Goal: Navigation & Orientation: Find specific page/section

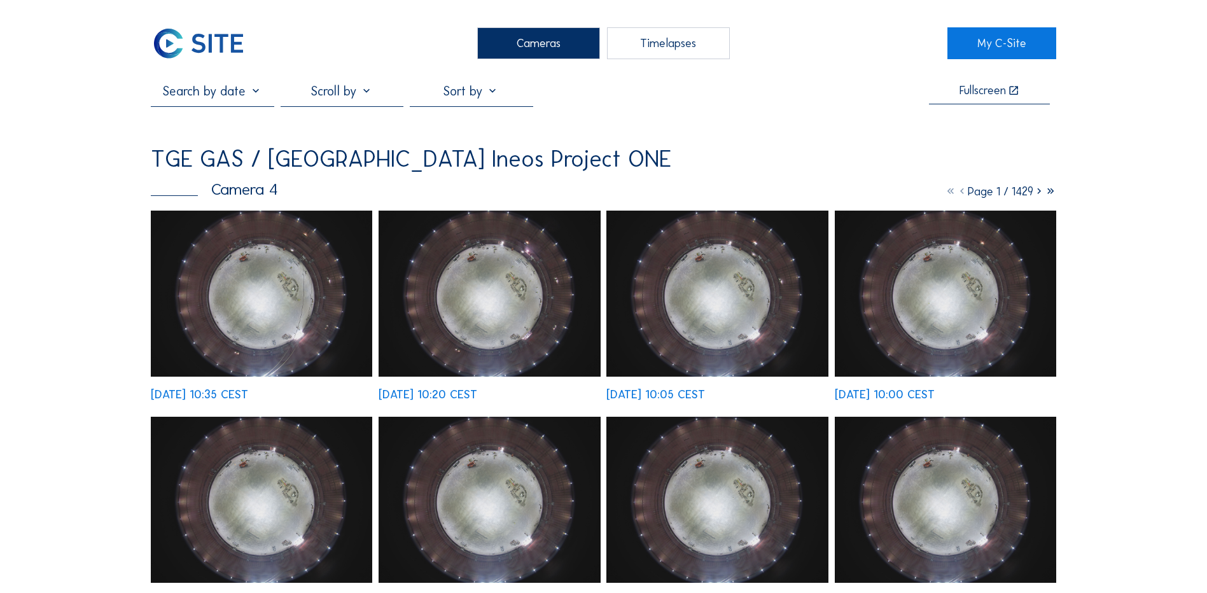
click at [528, 40] on div "Cameras" at bounding box center [538, 43] width 123 height 32
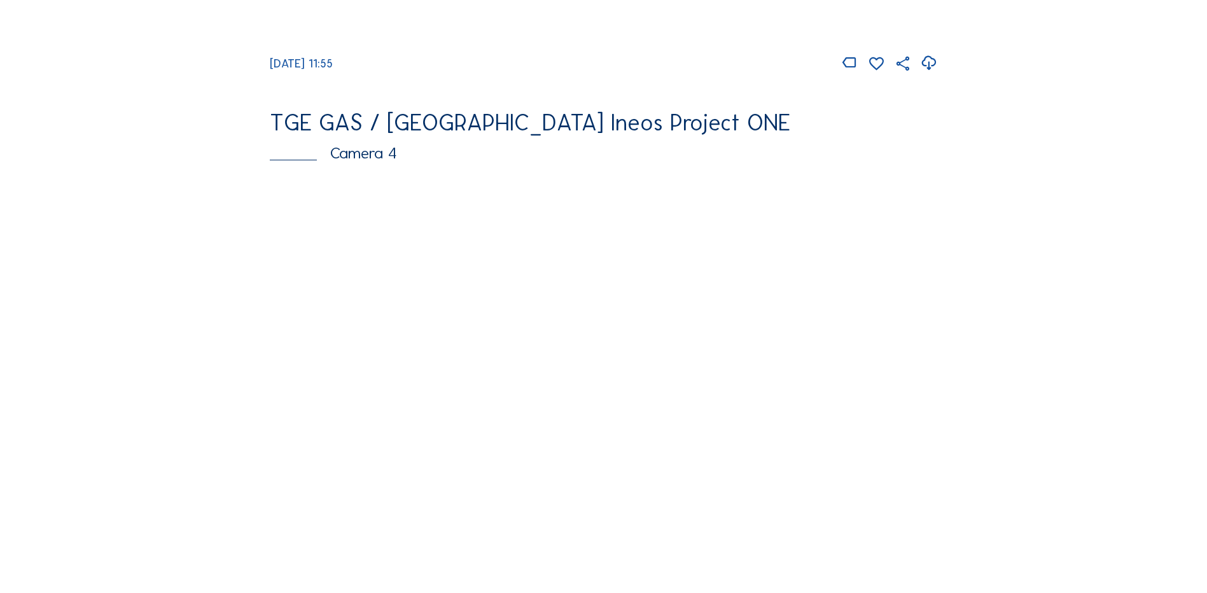
scroll to position [1082, 0]
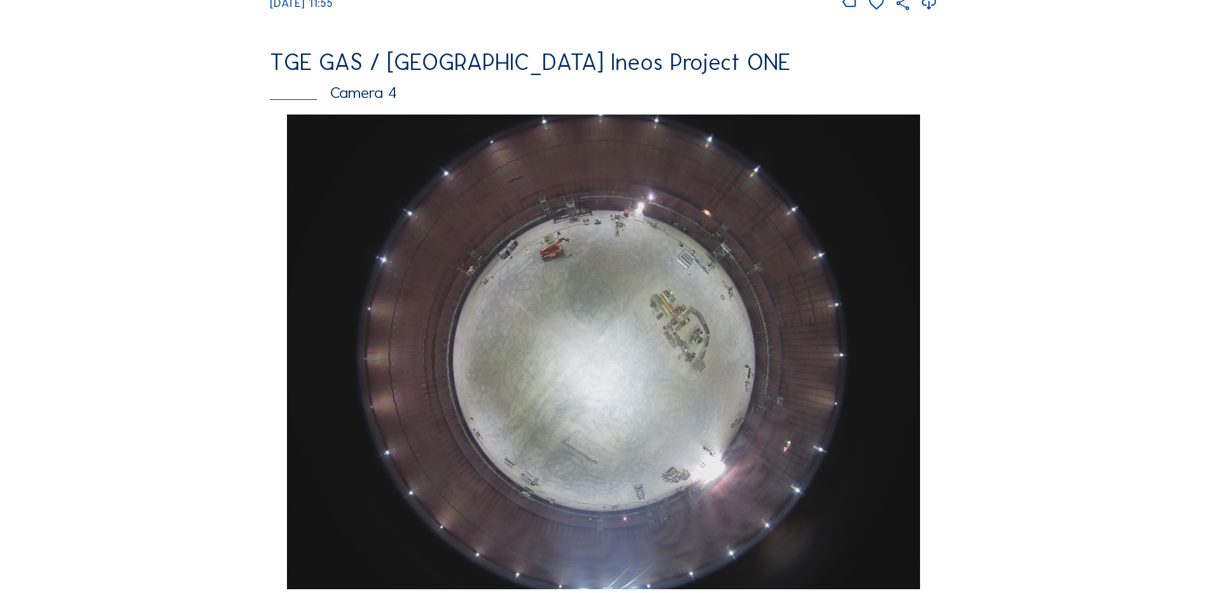
click at [719, 253] on img at bounding box center [603, 352] width 633 height 475
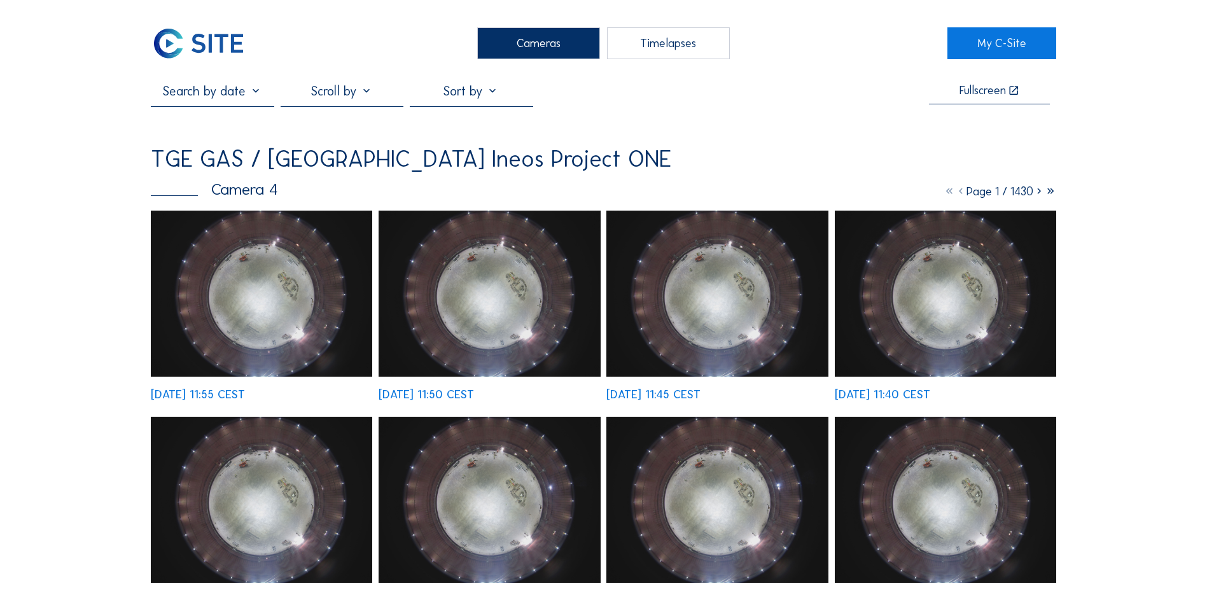
click at [212, 298] on img at bounding box center [261, 294] width 221 height 166
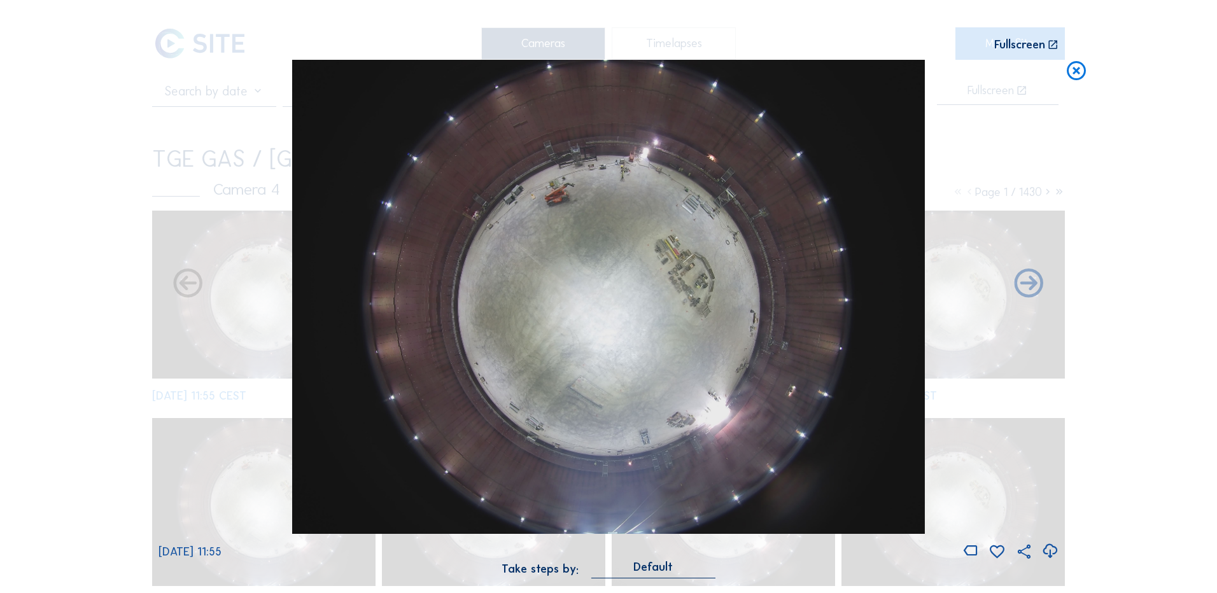
click at [1052, 556] on icon at bounding box center [1049, 551] width 17 height 21
click at [1111, 242] on div "Scroll to travel through time | Press 'Alt' Button + Scroll to Zoom | Click and…" at bounding box center [608, 296] width 1217 height 593
click at [1069, 75] on icon at bounding box center [1076, 72] width 23 height 24
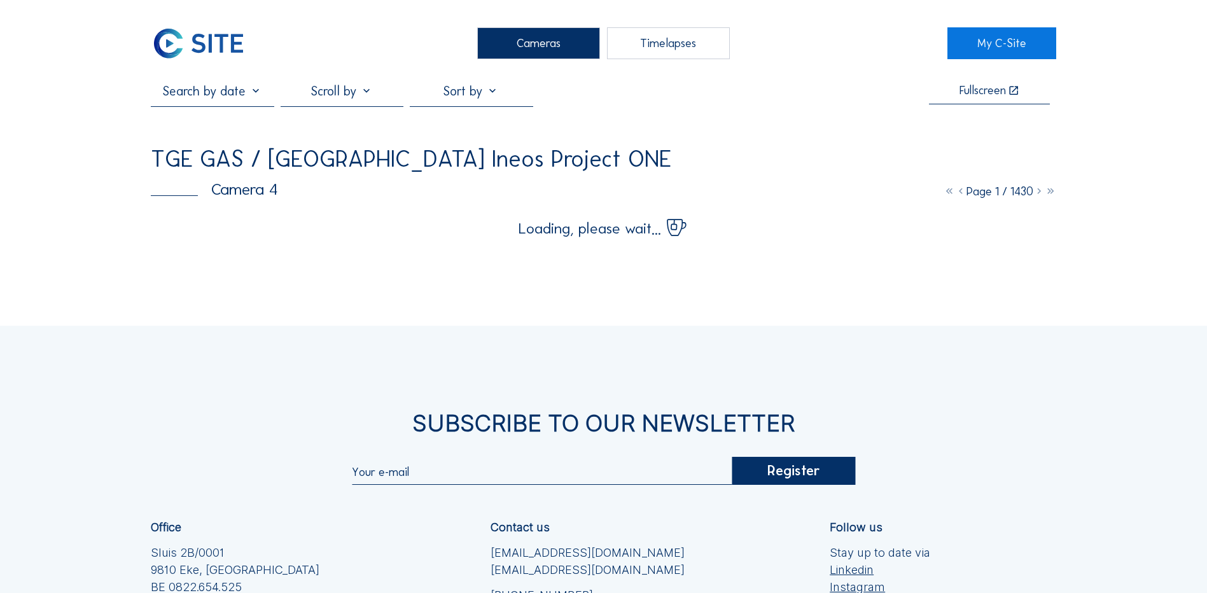
click at [519, 50] on div "Cameras" at bounding box center [538, 43] width 123 height 32
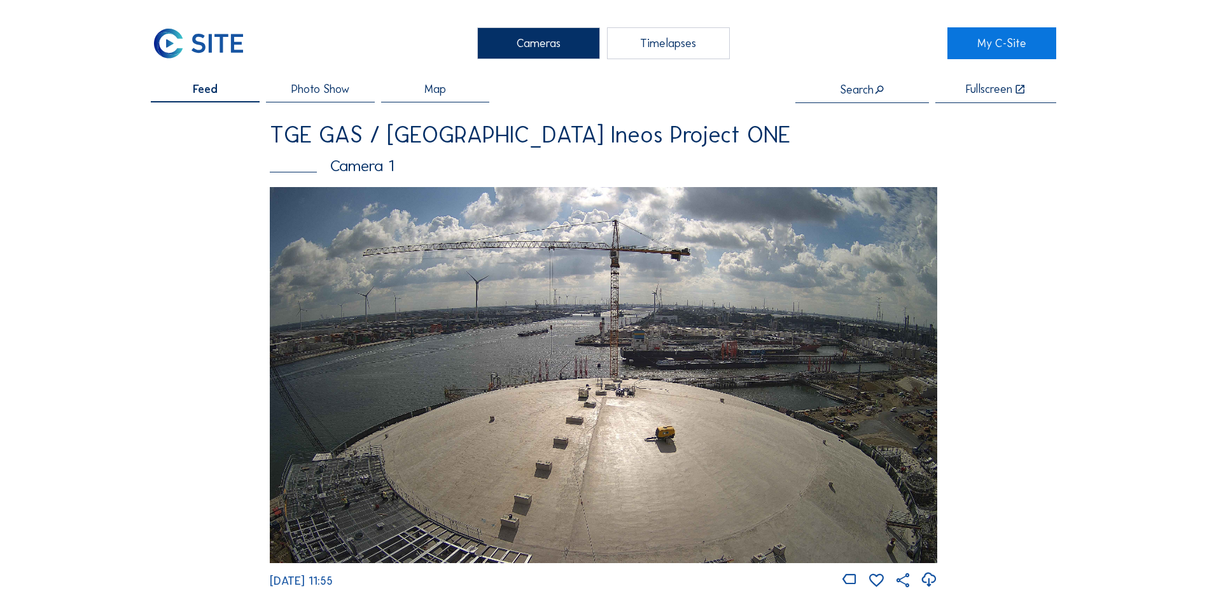
click at [359, 162] on div "Camera 1" at bounding box center [604, 166] width 668 height 16
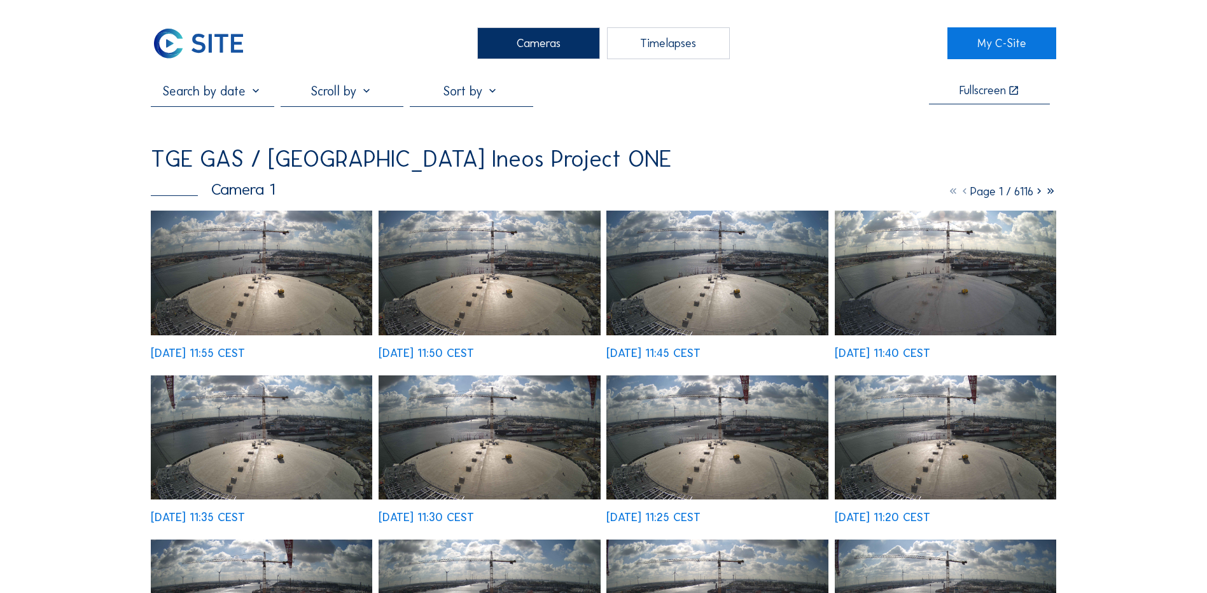
click at [225, 295] on img at bounding box center [261, 273] width 221 height 125
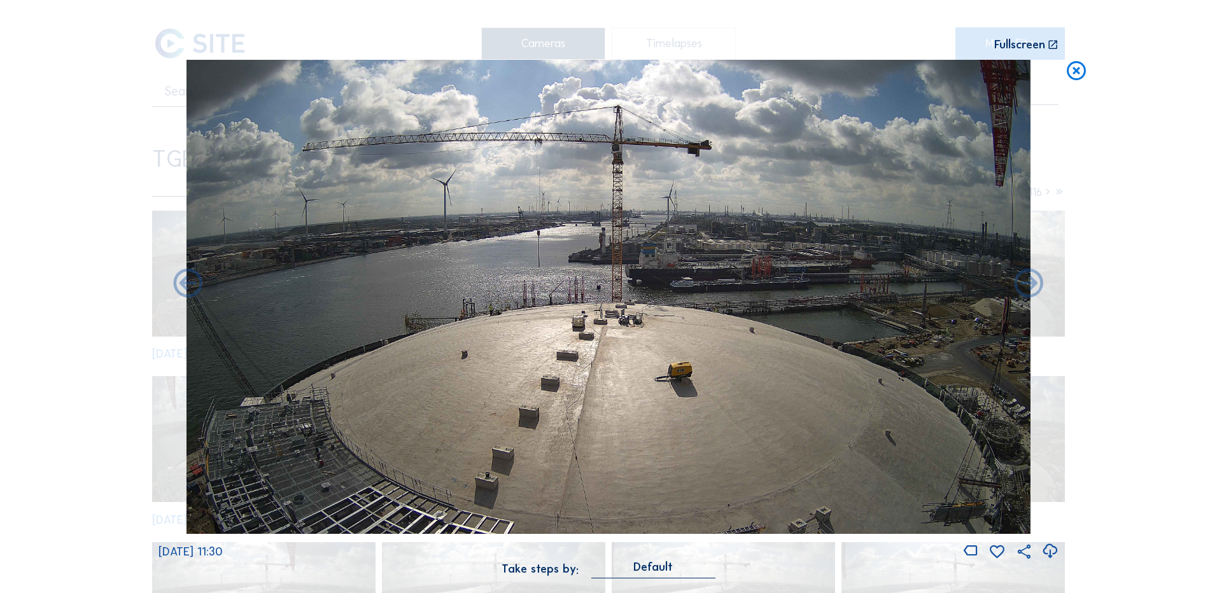
click at [1120, 120] on div "Scroll to travel through time | Press 'Alt' Button + Scroll to Zoom | Click and…" at bounding box center [608, 296] width 1217 height 593
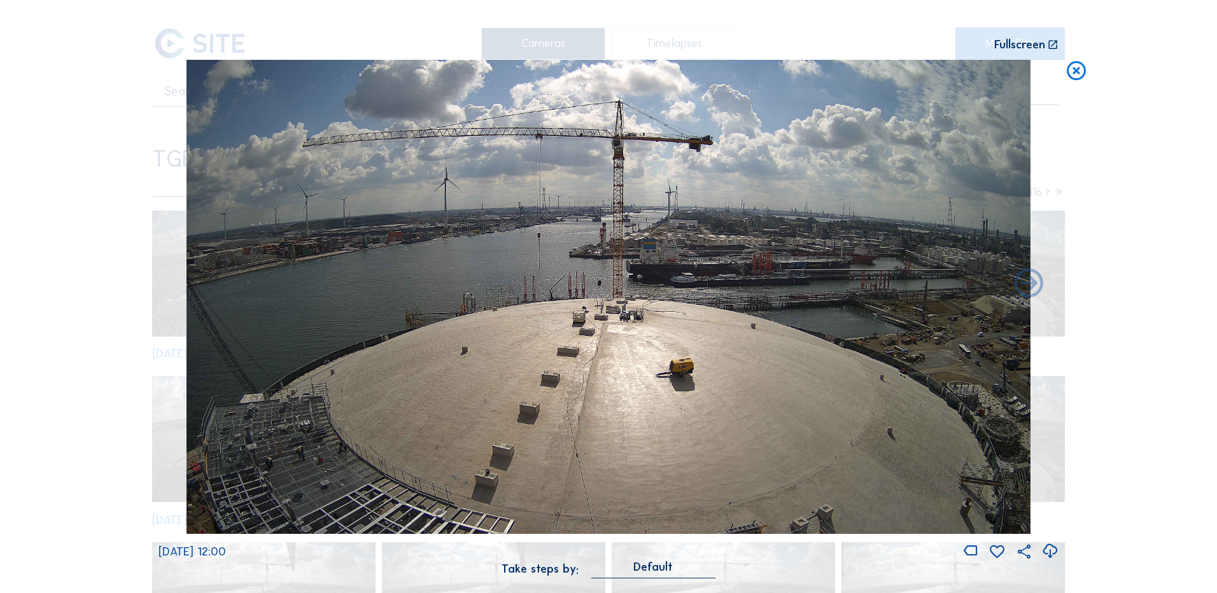
click at [1174, 63] on div "Scroll to travel through time | Press 'Alt' Button + Scroll to Zoom | Click and…" at bounding box center [608, 296] width 1217 height 593
click at [1080, 71] on icon at bounding box center [1076, 72] width 23 height 24
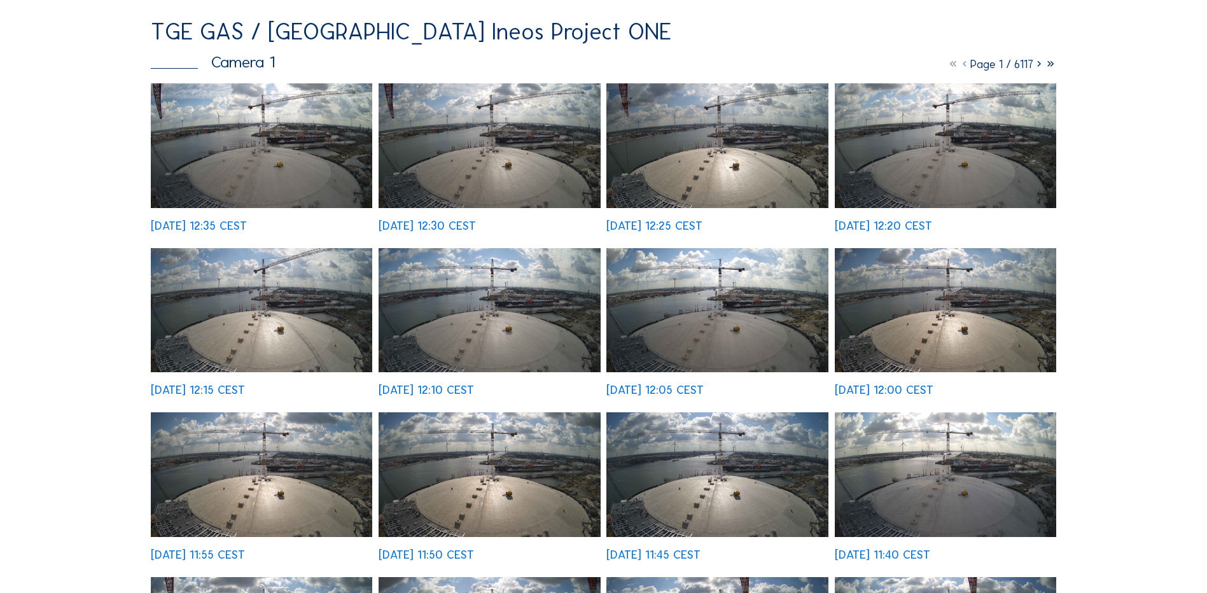
scroll to position [64, 0]
